Goal: Find specific page/section: Find specific page/section

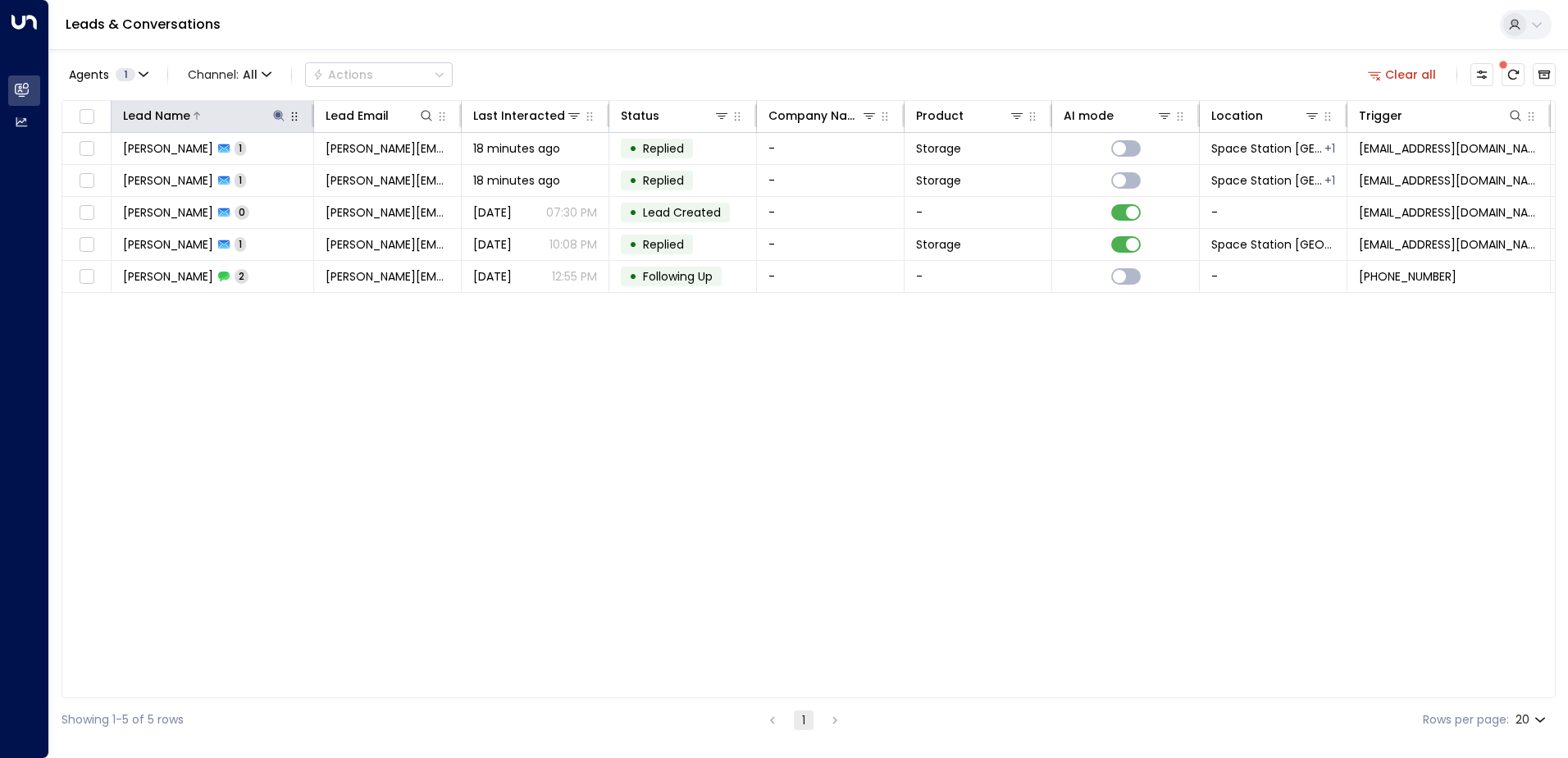
click at [280, 112] on icon at bounding box center [279, 116] width 13 height 13
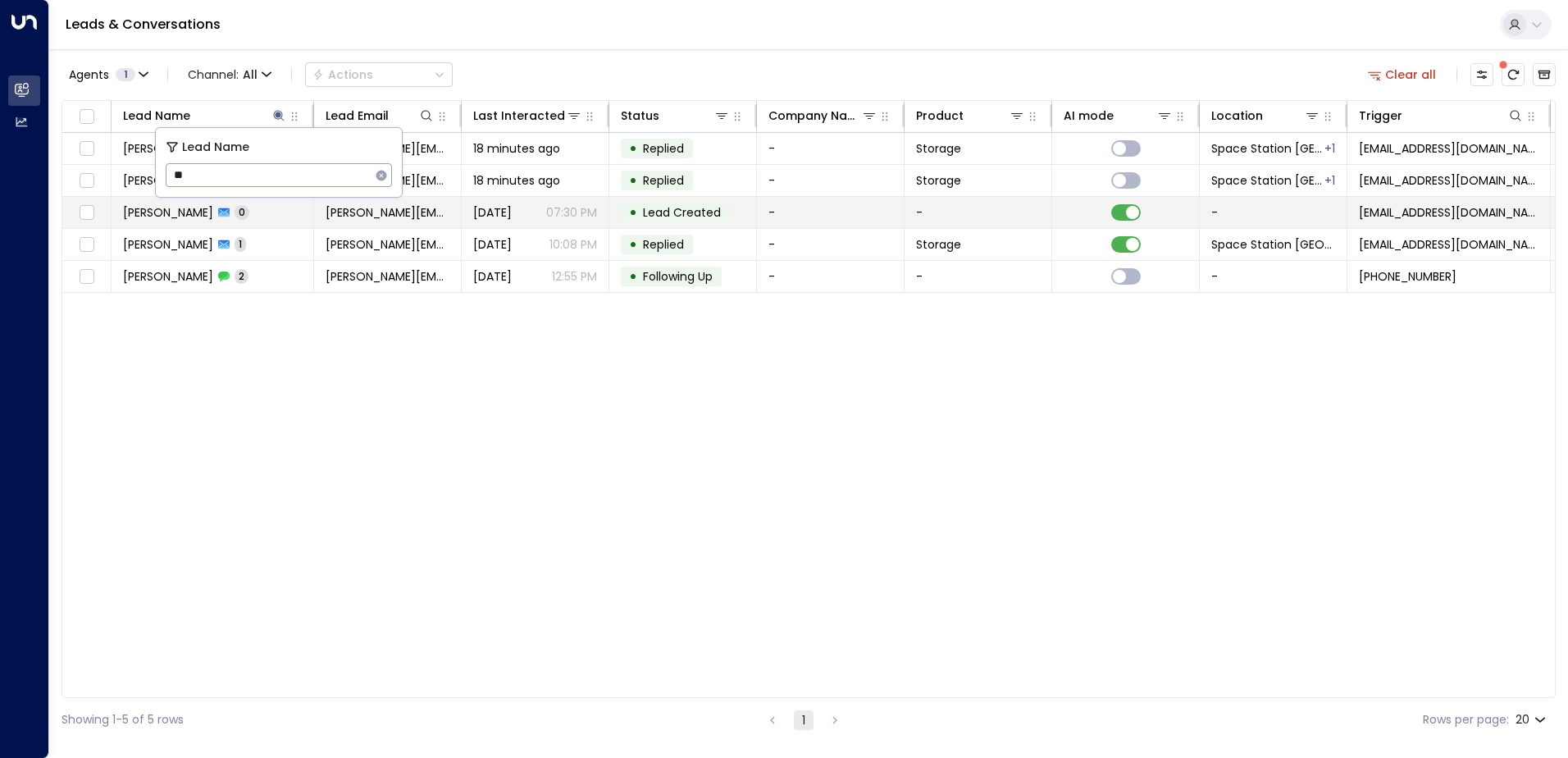
type input "*"
type input "*****"
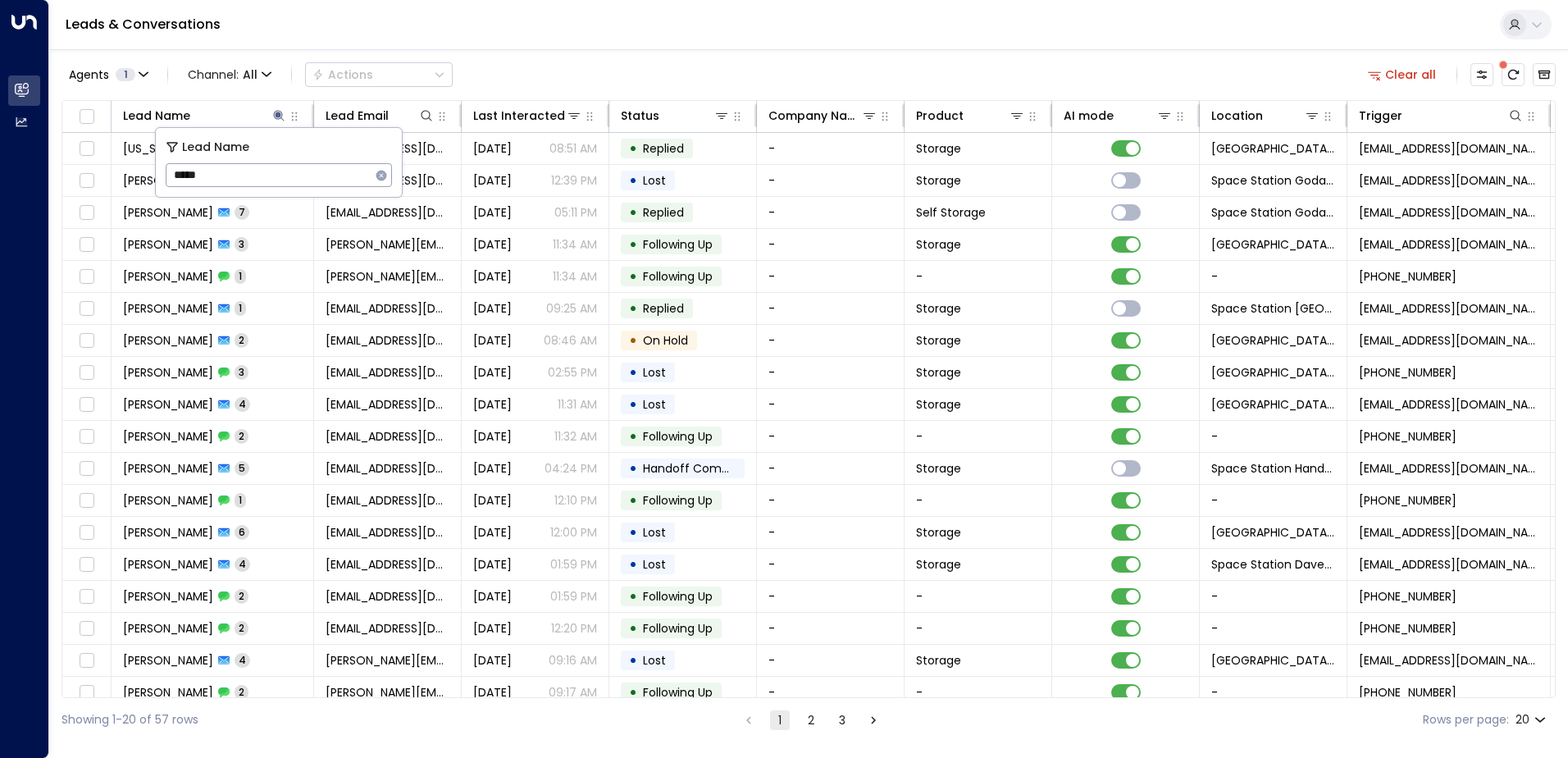
click at [597, 80] on div "Agents 1 Channel: All Actions Clear all" at bounding box center [808, 74] width 1495 height 35
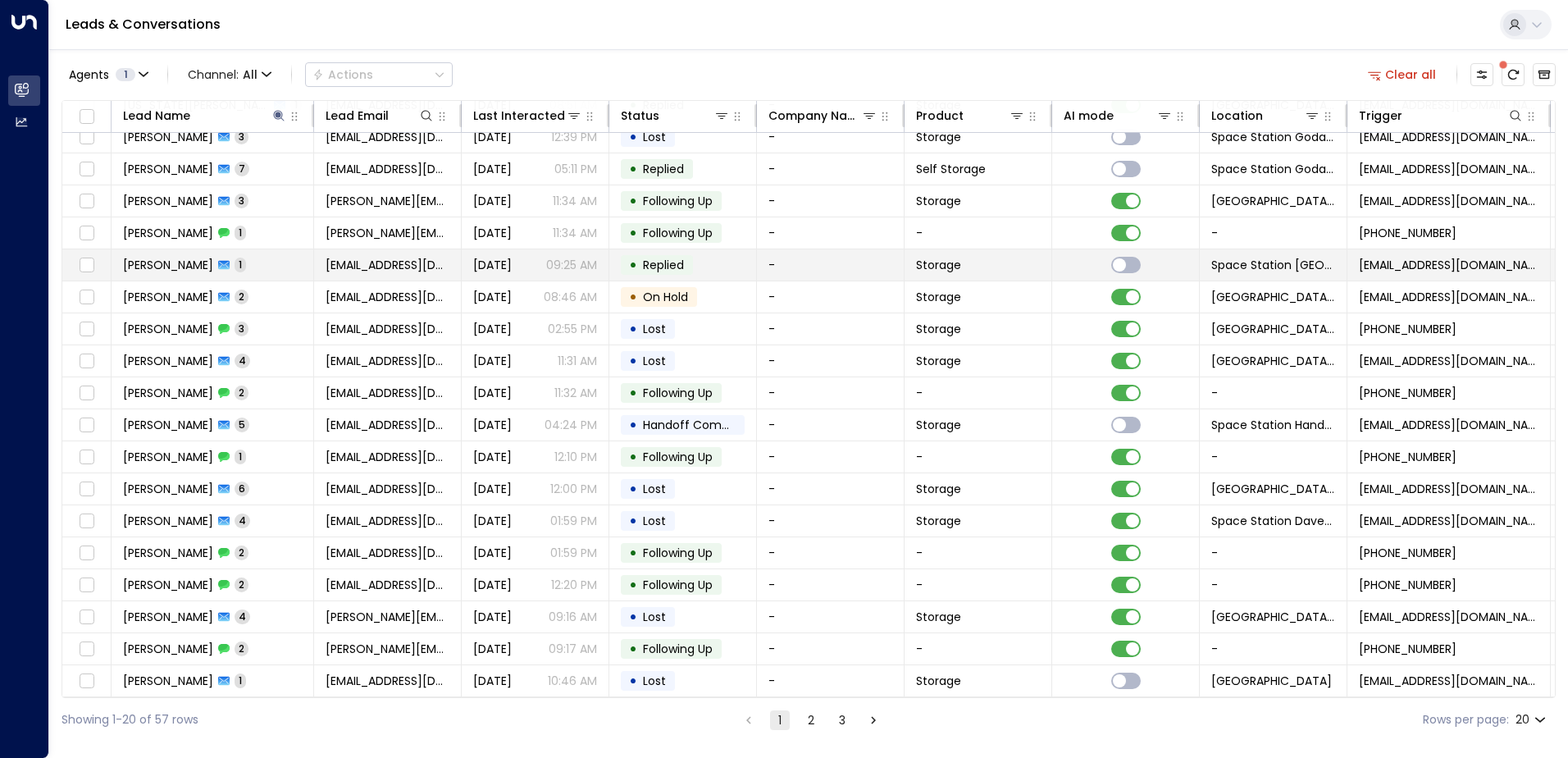
scroll to position [80, 0]
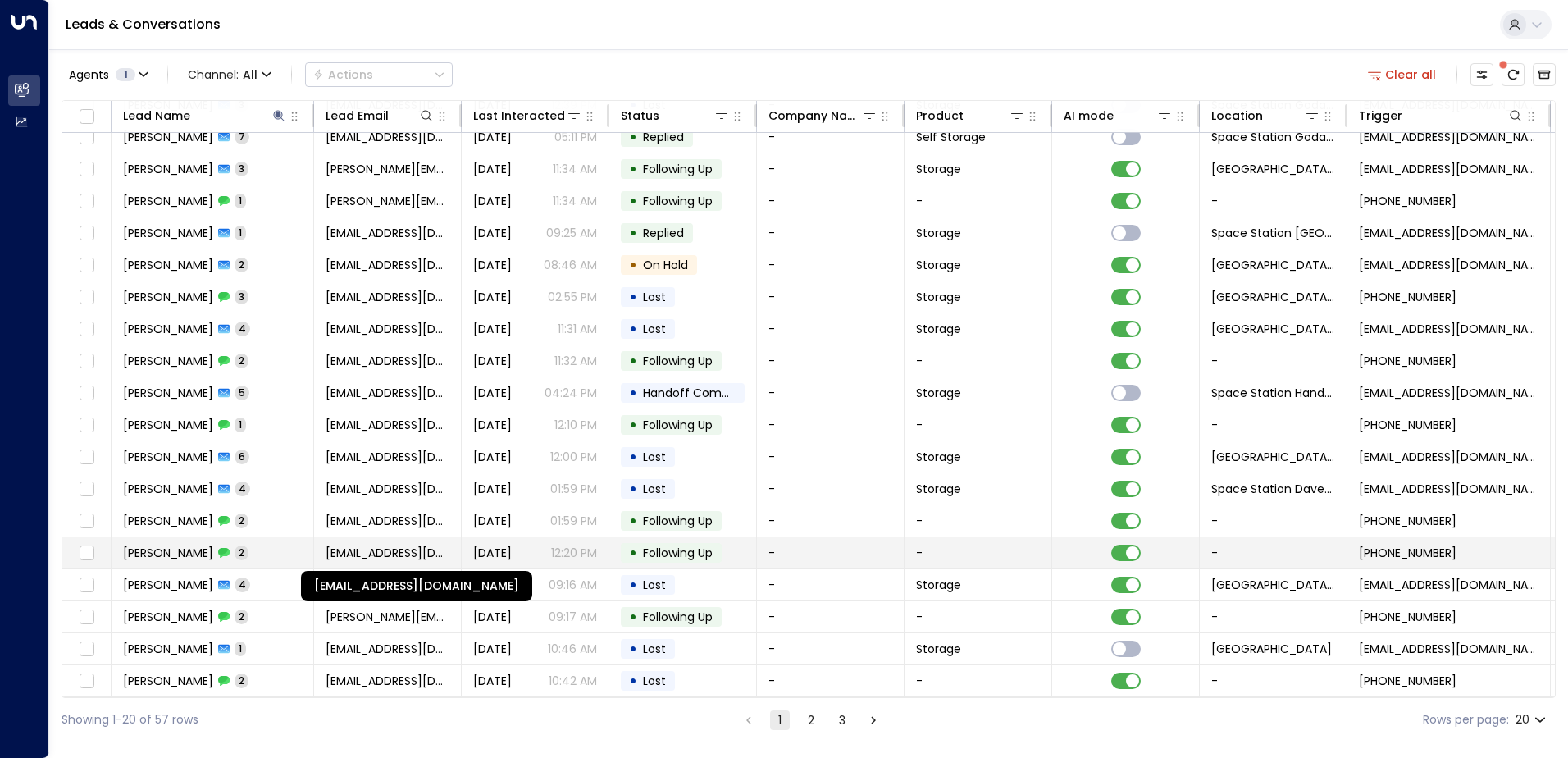
click at [391, 545] on span "[EMAIL_ADDRESS][DOMAIN_NAME]" at bounding box center [388, 552] width 124 height 16
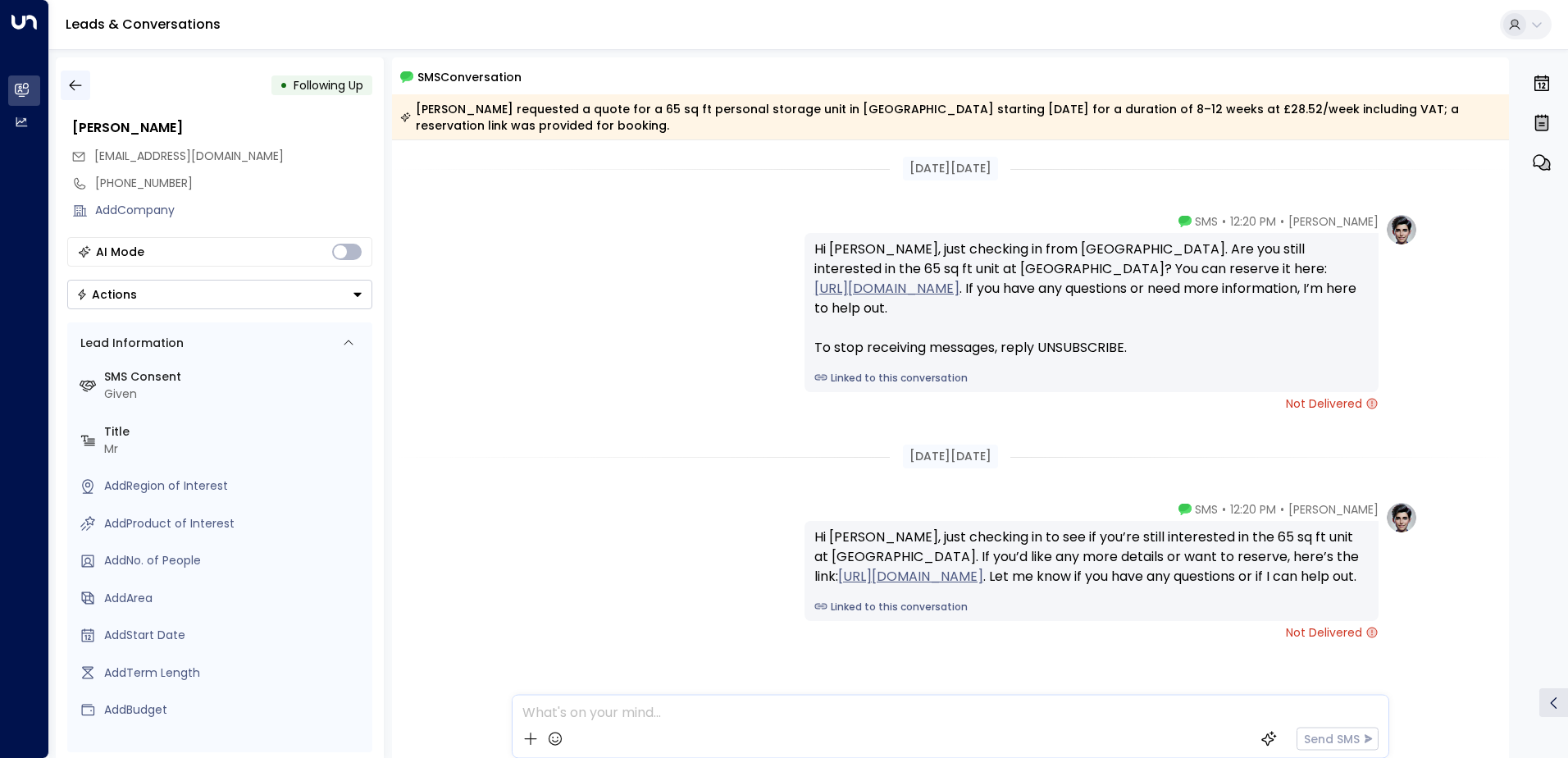
click at [70, 79] on icon "button" at bounding box center [75, 85] width 16 height 16
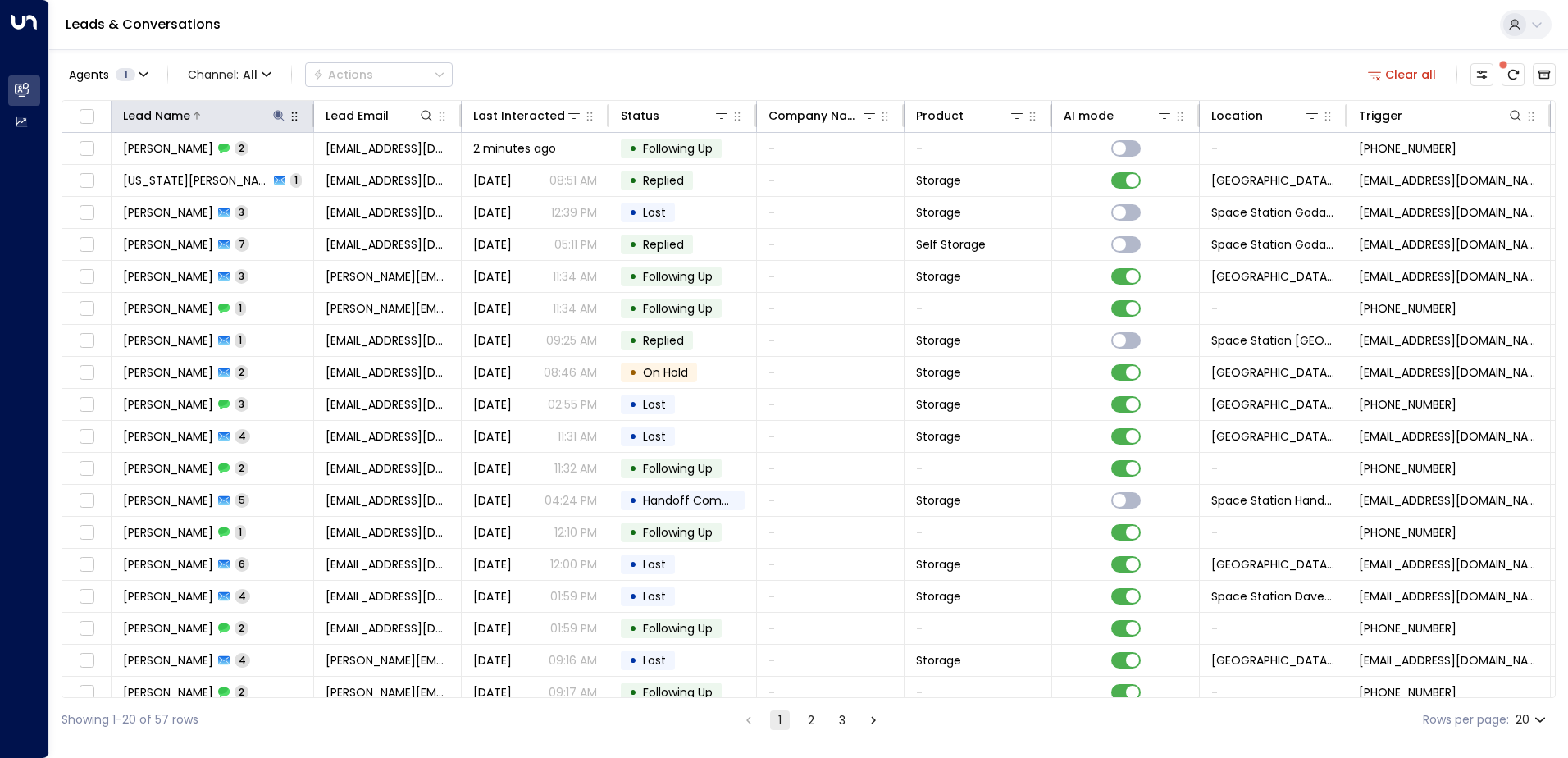
click at [280, 112] on icon at bounding box center [277, 115] width 10 height 10
type input "*"
type input "*****"
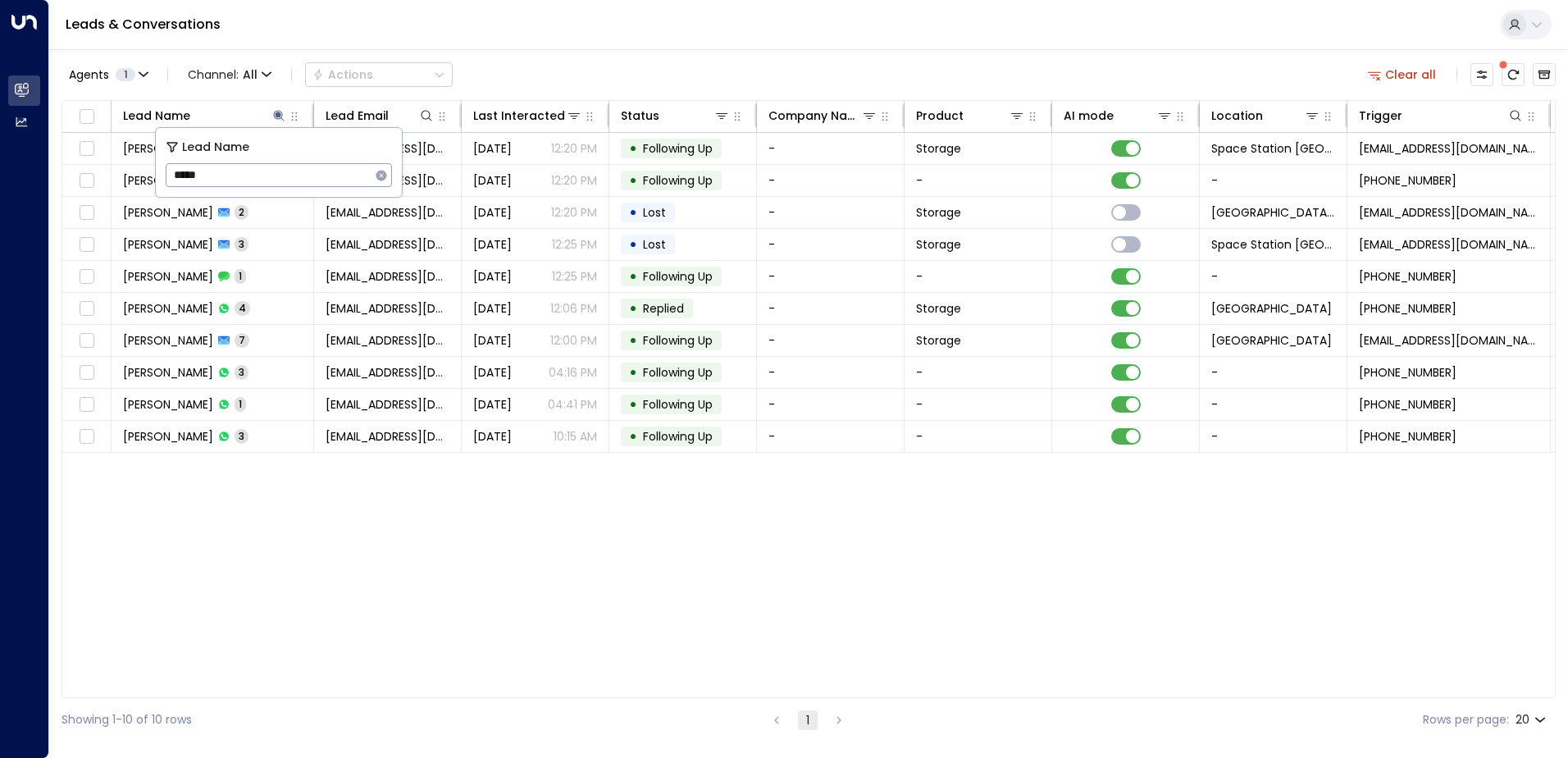
click at [656, 68] on div "Agents 1 Channel: All Actions Clear all" at bounding box center [808, 74] width 1495 height 35
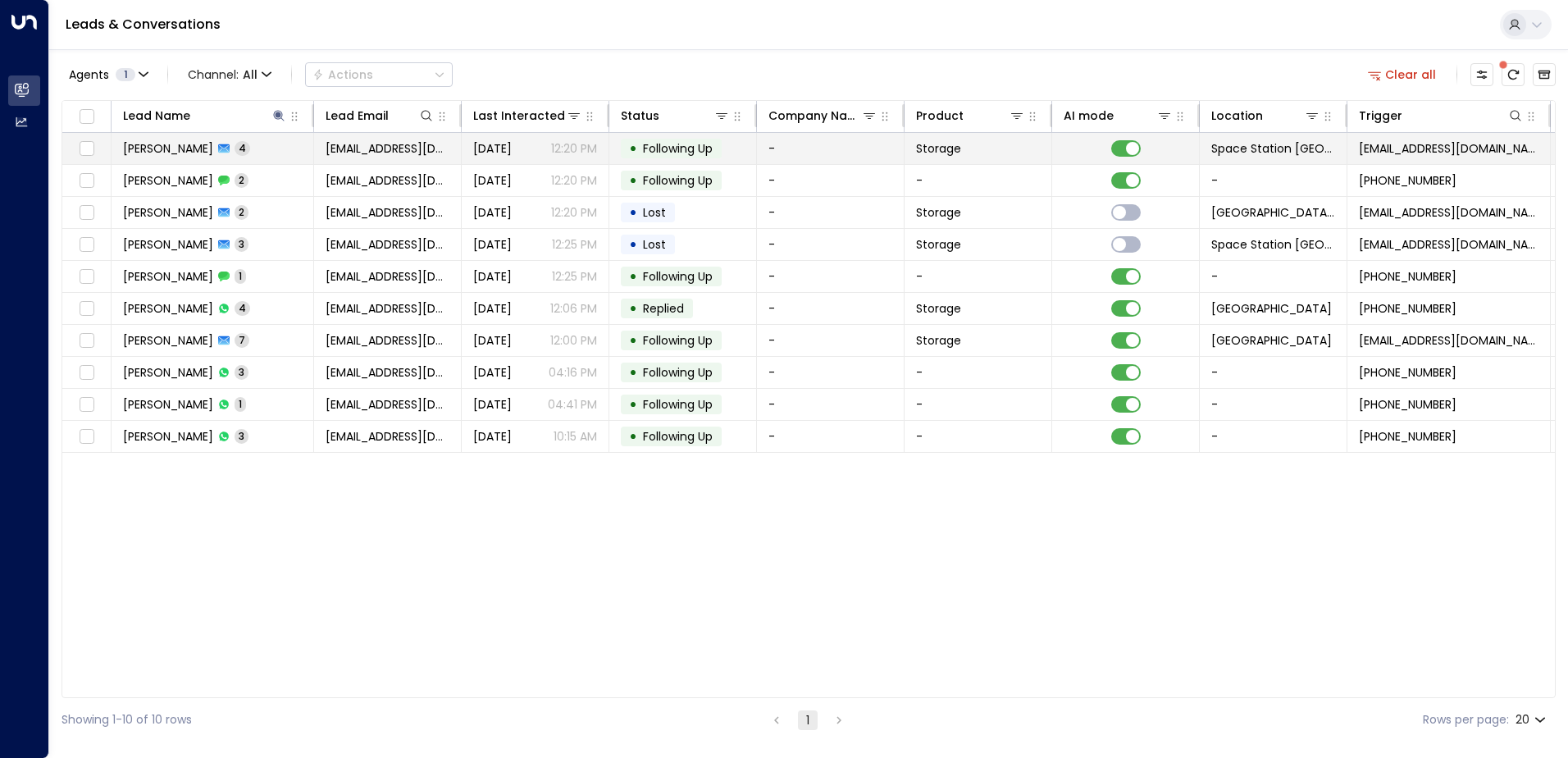
click at [431, 150] on span "[EMAIL_ADDRESS][DOMAIN_NAME]" at bounding box center [388, 148] width 124 height 16
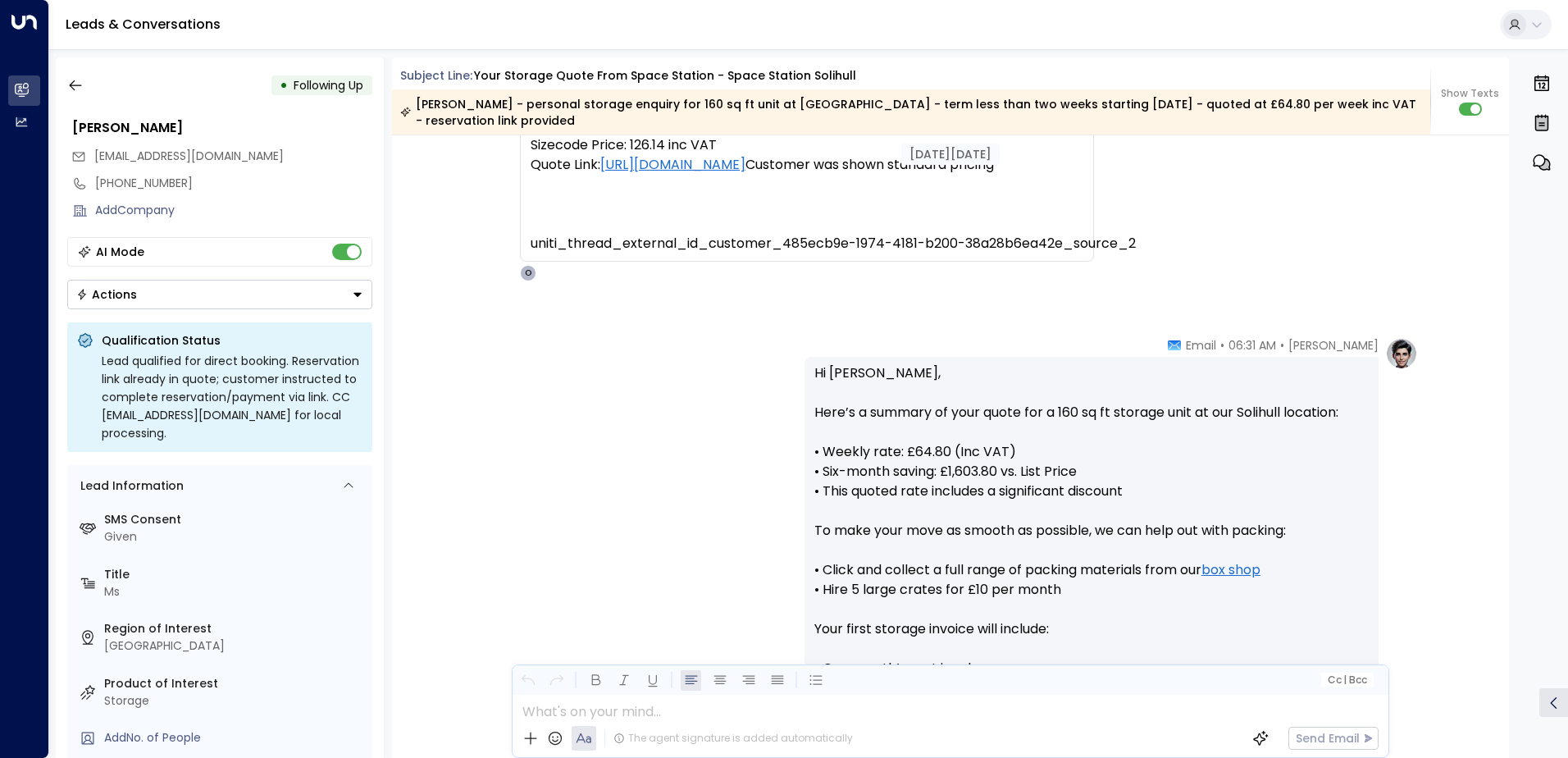
scroll to position [150, 0]
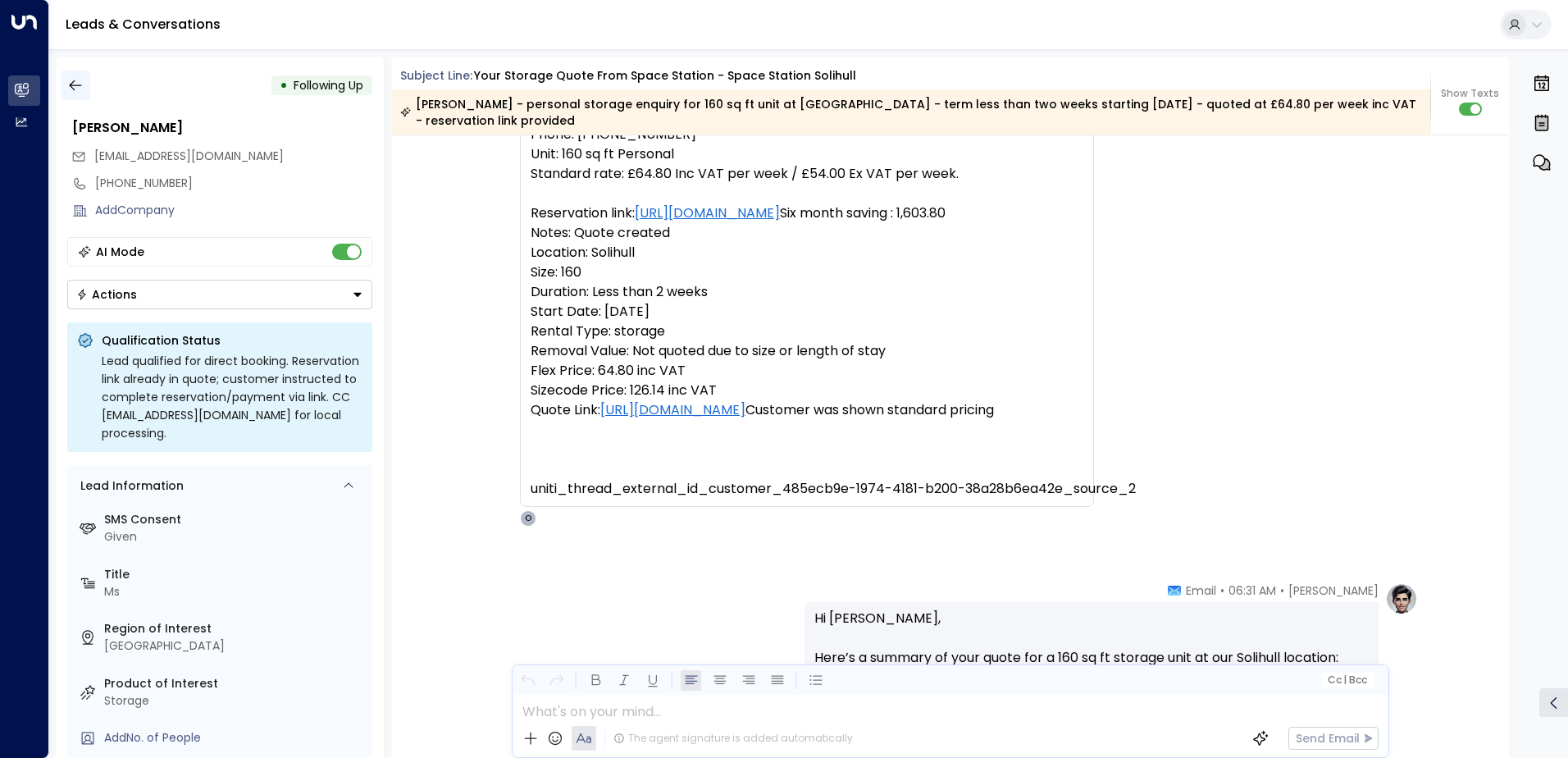
click at [68, 80] on icon "button" at bounding box center [75, 85] width 16 height 16
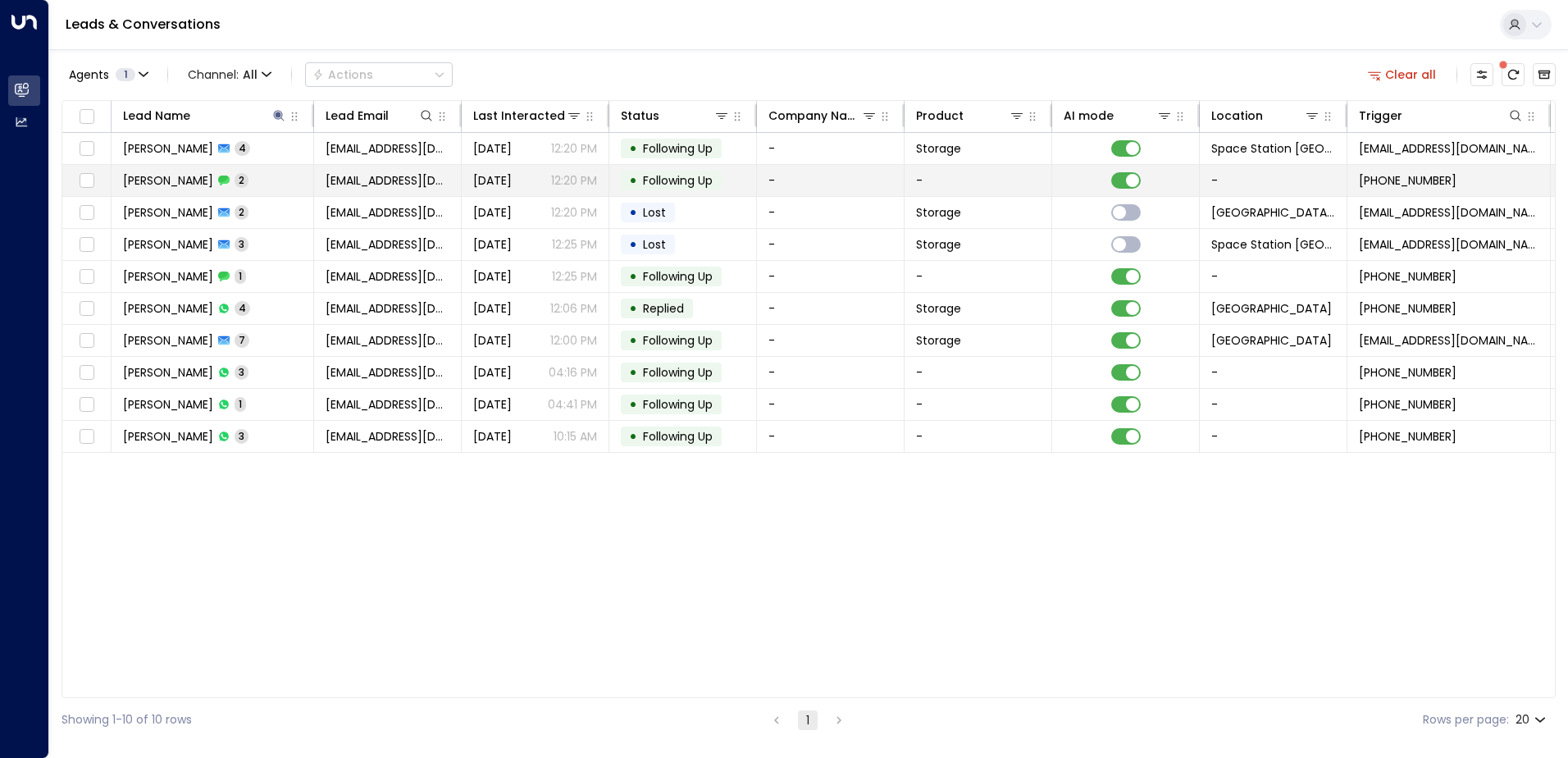
click at [267, 178] on td "[PERSON_NAME] 2" at bounding box center [213, 180] width 202 height 31
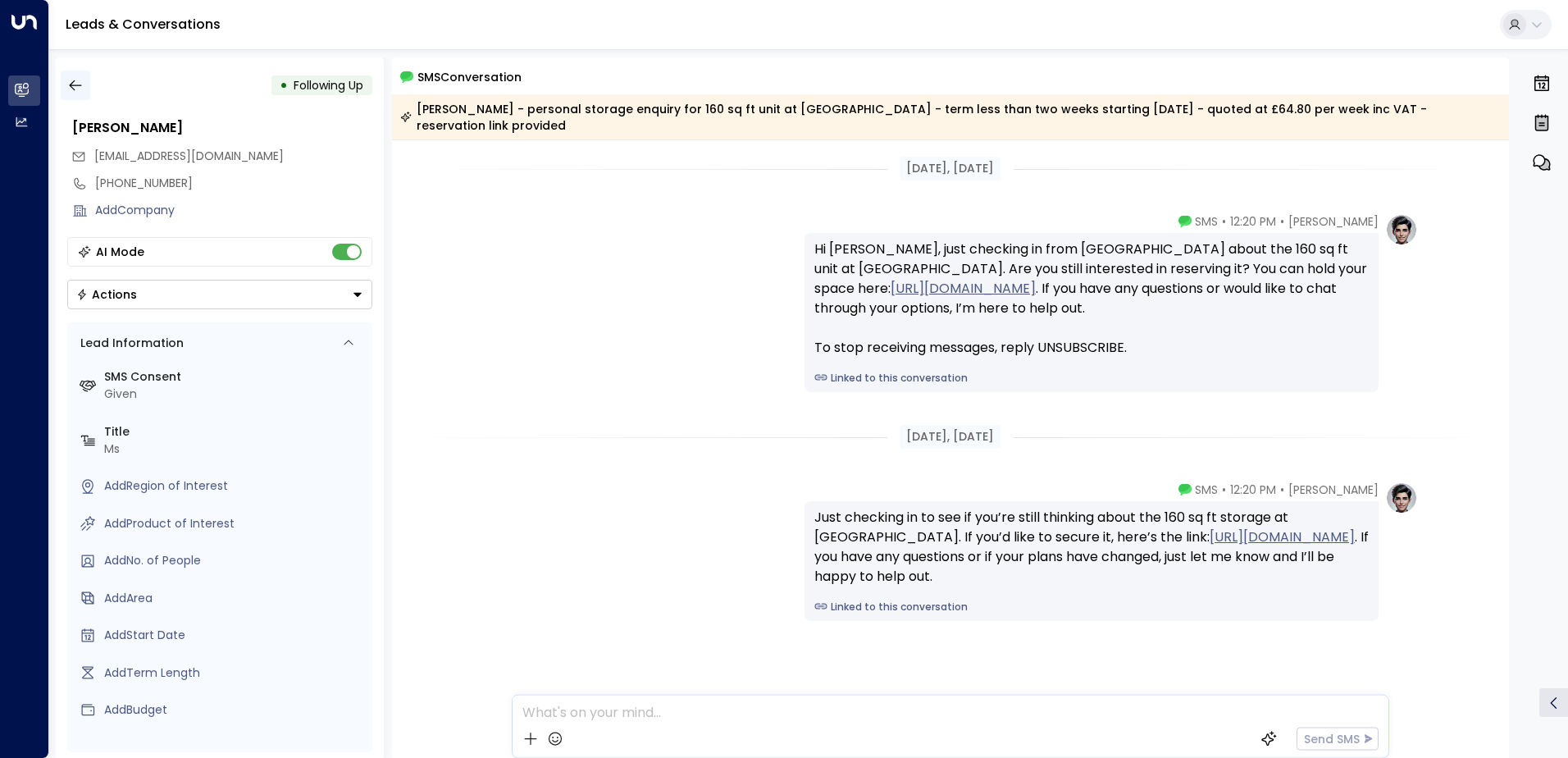
click at [84, 87] on button "button" at bounding box center [75, 85] width 29 height 29
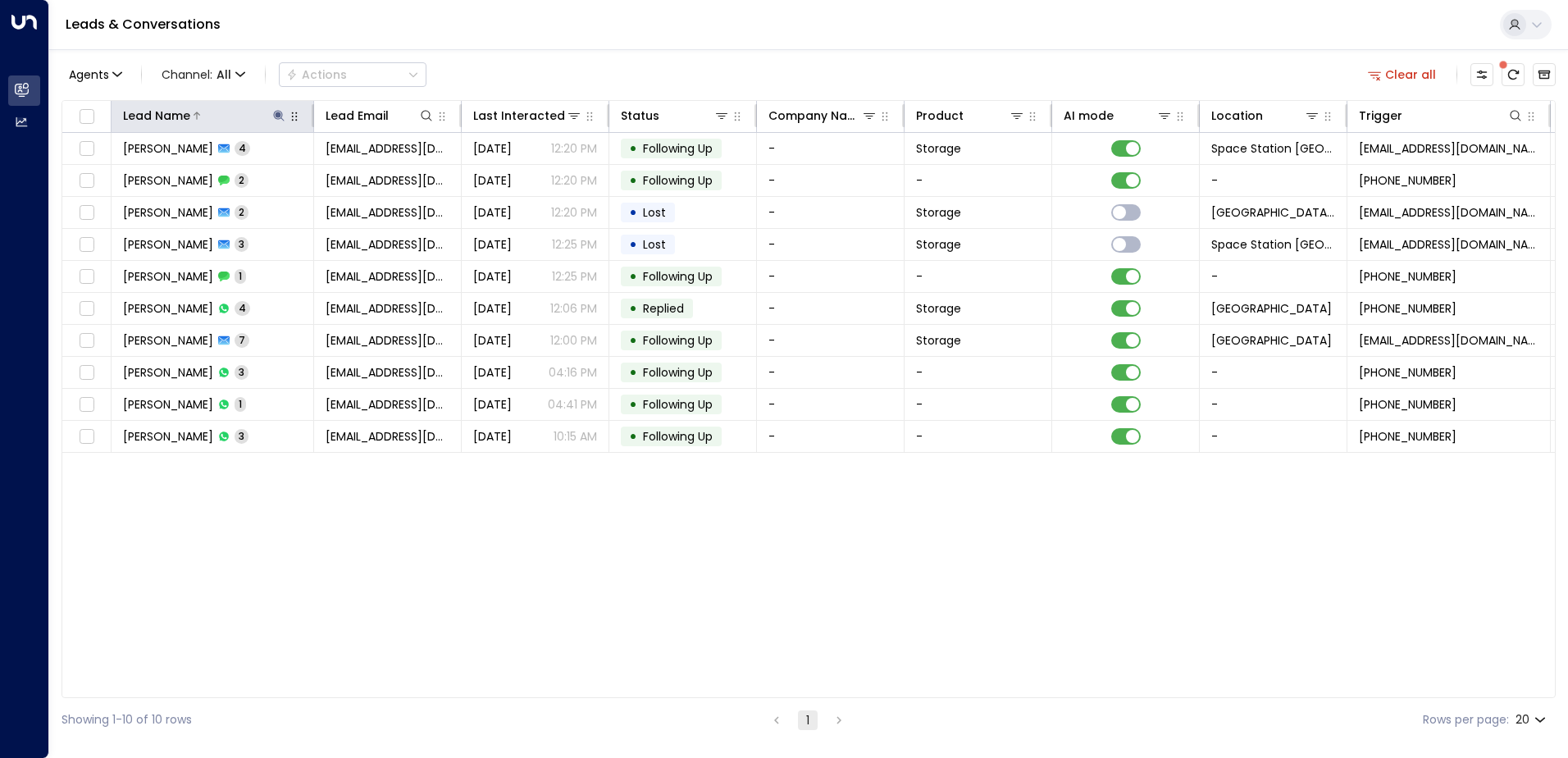
click at [276, 113] on icon at bounding box center [279, 116] width 13 height 13
type input "*"
type input "*****"
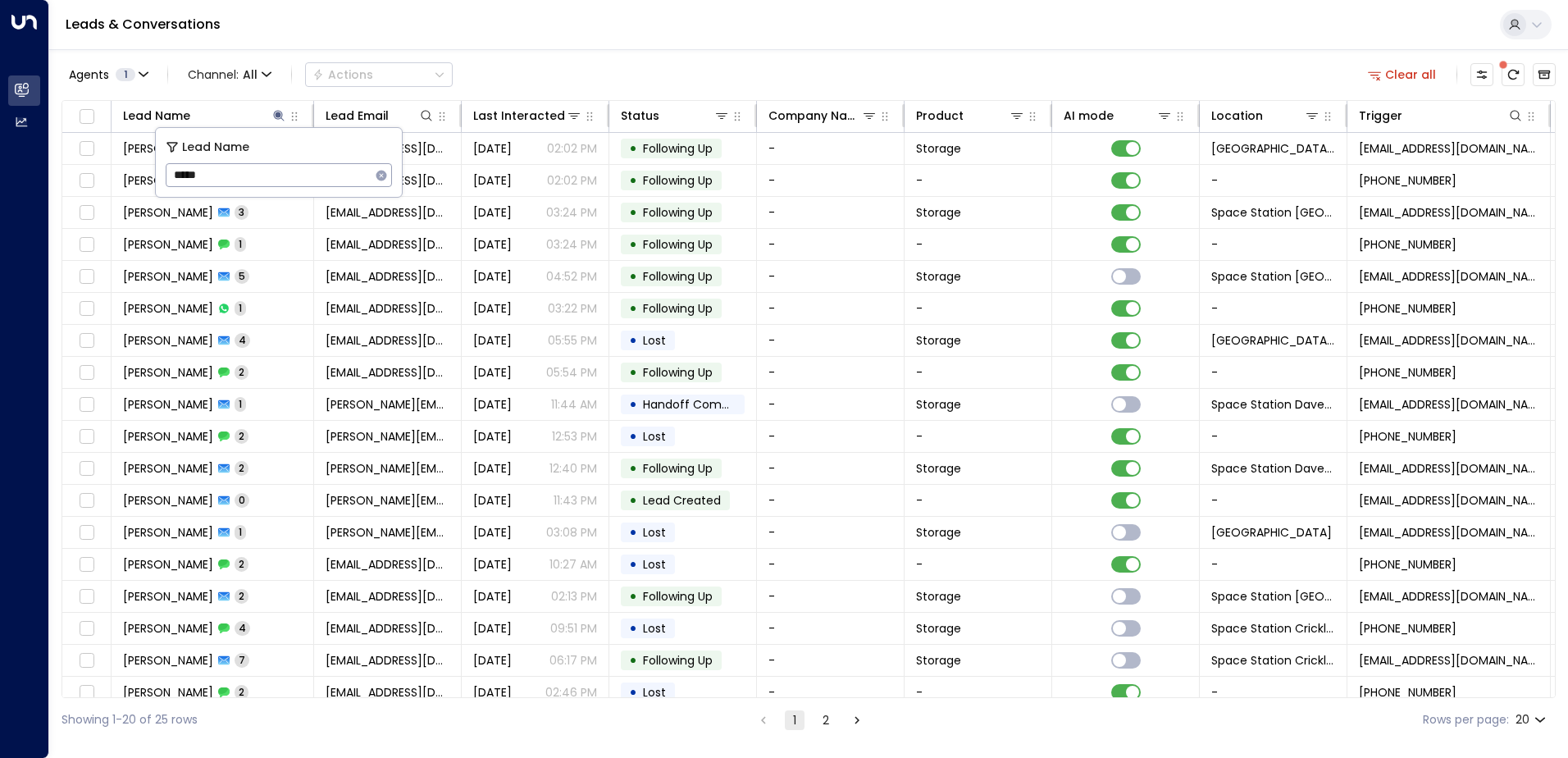
click at [683, 72] on div "Agents 1 Channel: All Actions Clear all" at bounding box center [808, 74] width 1495 height 35
click at [277, 113] on icon at bounding box center [277, 115] width 10 height 10
click at [277, 112] on icon at bounding box center [279, 116] width 13 height 13
type input "*"
type input "*****"
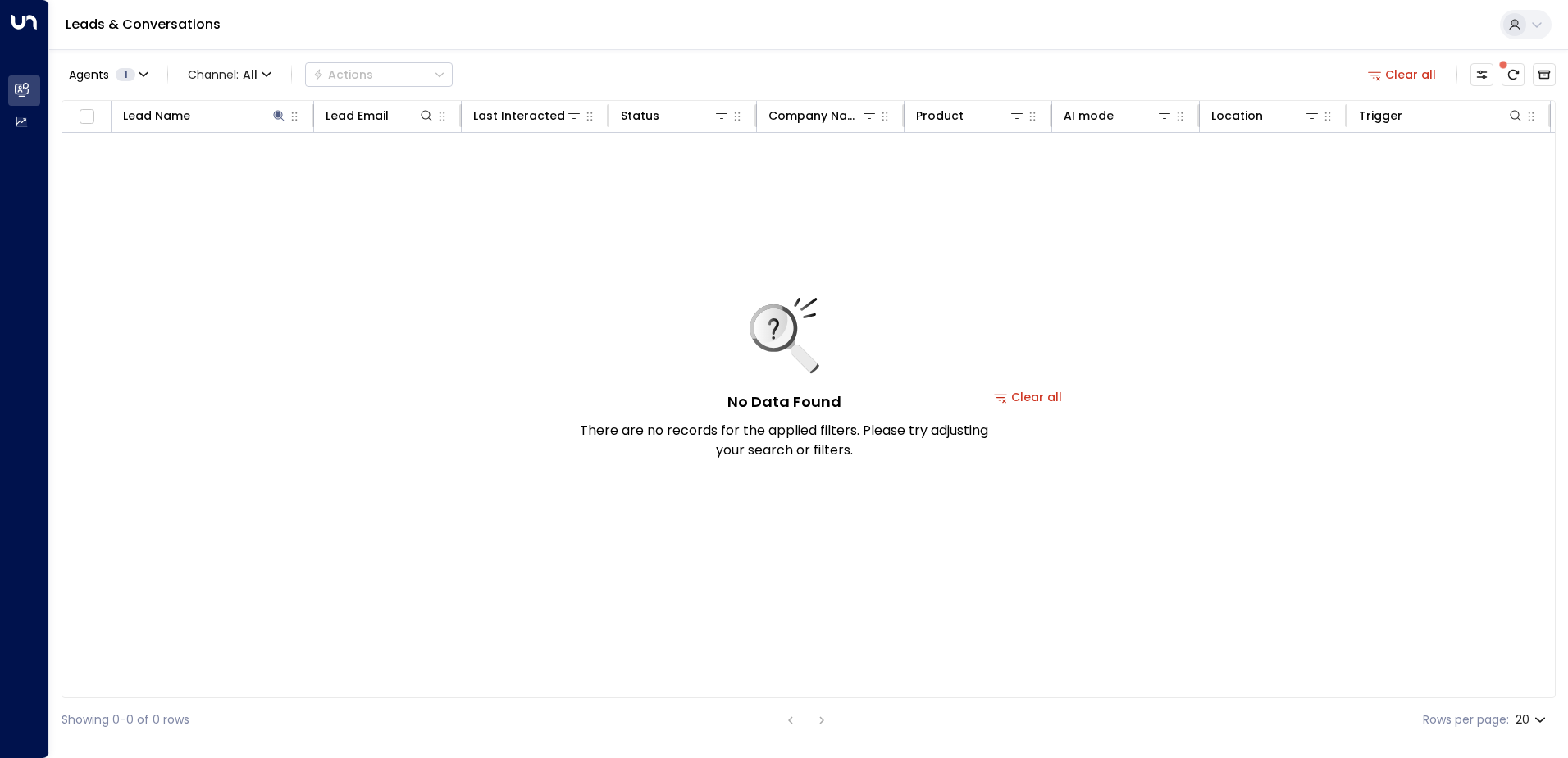
click at [612, 71] on div "Agents 1 Channel: All Actions Clear all" at bounding box center [808, 74] width 1495 height 35
